Goal: Task Accomplishment & Management: Manage account settings

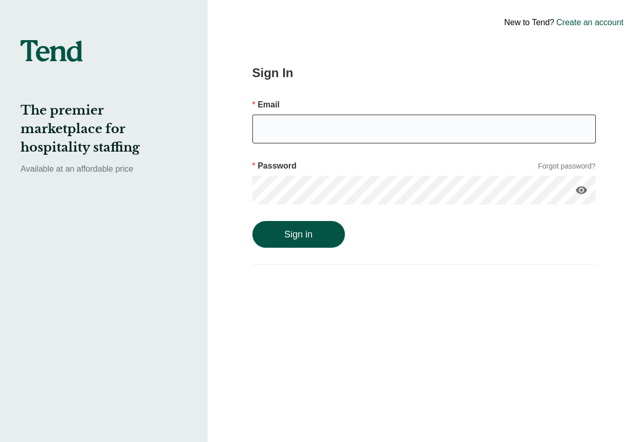
click at [363, 132] on input "email" at bounding box center [425, 129] width 344 height 29
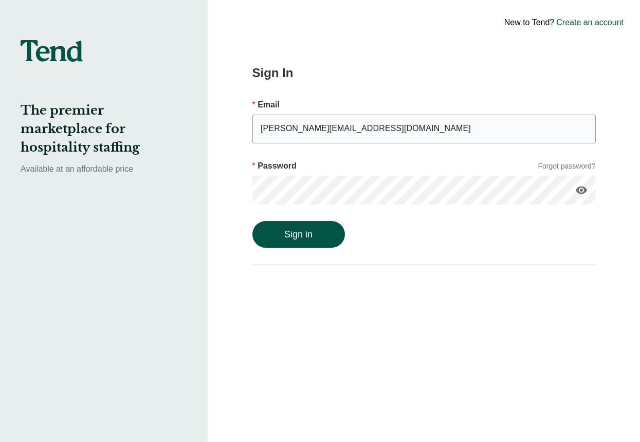
click at [253, 221] on button "Sign in" at bounding box center [299, 234] width 93 height 27
click at [253, 232] on button "Sign in" at bounding box center [299, 245] width 93 height 27
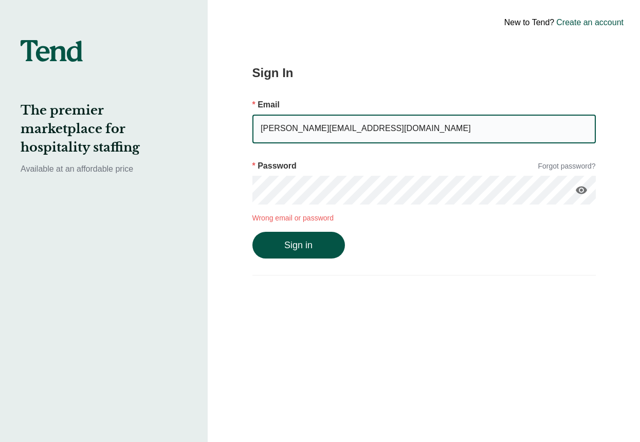
click at [372, 125] on input "[PERSON_NAME][EMAIL_ADDRESS][DOMAIN_NAME]" at bounding box center [425, 129] width 344 height 29
drag, startPoint x: 393, startPoint y: 131, endPoint x: 186, endPoint y: 119, distance: 207.6
click at [186, 119] on div "The premier marketplace for hospitality staffing Available at an affordable pri…" at bounding box center [320, 221] width 640 height 442
type input "[EMAIL_ADDRESS][PERSON_NAME][DOMAIN_NAME]"
click at [253, 232] on button "Sign in" at bounding box center [299, 245] width 93 height 27
